Goal: Find specific page/section: Find specific page/section

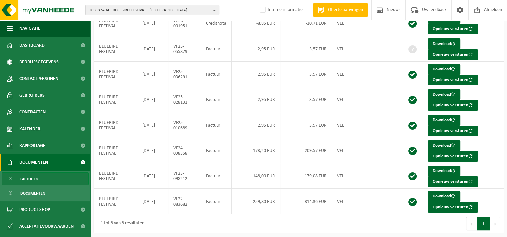
click at [147, 12] on span "10-887494 - BLUEBIRD FESTIVAL - [GEOGRAPHIC_DATA]" at bounding box center [149, 10] width 121 height 10
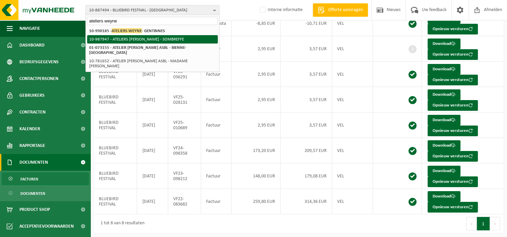
type input "ateliers weyne"
click at [165, 41] on li "10-987947 - ATELIERS [PERSON_NAME] - SOMBREFFE" at bounding box center [152, 39] width 131 height 8
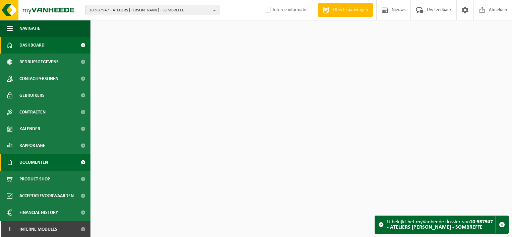
click at [41, 166] on span "Documenten" at bounding box center [33, 162] width 28 height 17
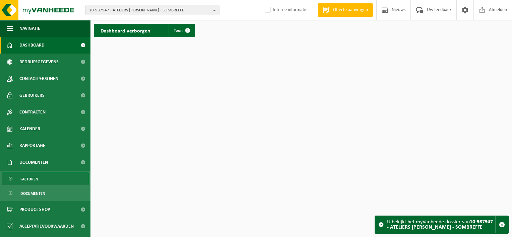
click at [41, 178] on link "Facturen" at bounding box center [45, 179] width 87 height 13
